Goal: Transaction & Acquisition: Purchase product/service

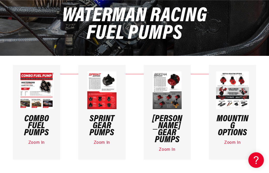
scroll to position [77, 0]
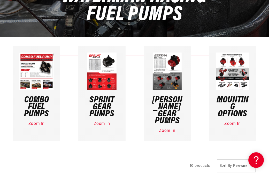
click at [102, 108] on h3 "Sprint Gear Pumps" at bounding box center [102, 106] width 34 height 21
click at [102, 84] on img at bounding box center [101, 71] width 29 height 38
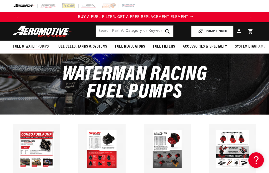
scroll to position [0, 222]
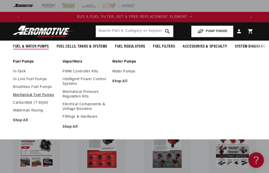
click at [25, 97] on link "Mechanical Fuel Pumps" at bounding box center [35, 95] width 44 height 5
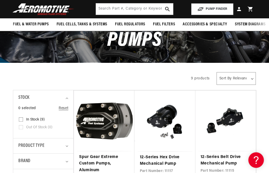
scroll to position [0, 666]
click at [228, 83] on select "Sort By Relevance Sort By Price, Low to High Sort By Price, High to Low" at bounding box center [235, 78] width 39 height 13
click at [144, 77] on div "All Products" at bounding box center [97, 77] width 169 height 14
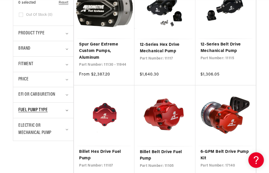
scroll to position [181, 0]
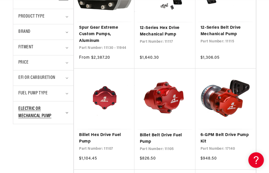
click at [65, 115] on summary "Electric or Mechanical Pump" at bounding box center [43, 112] width 50 height 23
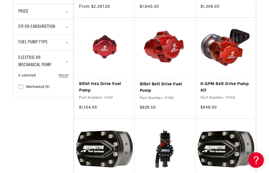
scroll to position [232, 0]
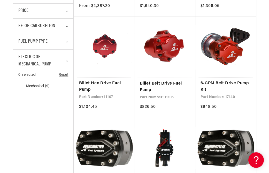
click at [21, 89] on input "Mechanical (9) Mechanical (9 products)" at bounding box center [21, 87] width 4 height 4
checkbox input "true"
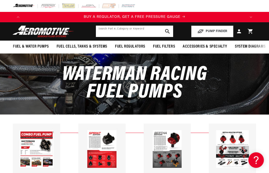
click at [108, 30] on input "text" at bounding box center [134, 31] width 77 height 11
paste input "22414"
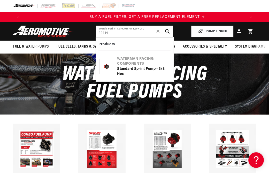
scroll to position [0, 222]
type input "22414"
click at [127, 75] on div "Standard Sprint Pump - 3/8 Hex" at bounding box center [143, 71] width 52 height 10
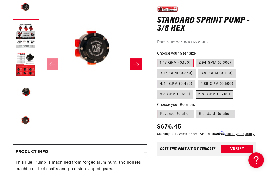
click at [213, 94] on label "6.81 GPM (0.700)" at bounding box center [213, 94] width 37 height 8
click at [196, 89] on input "6.81 GPM (0.700)" at bounding box center [196, 89] width 0 height 0
radio input "true"
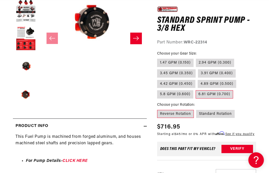
scroll to position [0, 222]
click at [204, 114] on label "Standard Rotation" at bounding box center [215, 114] width 38 height 8
click at [196, 109] on input "Standard Rotation" at bounding box center [196, 109] width 0 height 0
radio input "true"
click at [181, 115] on label "Reverse Rotation" at bounding box center [175, 114] width 37 height 8
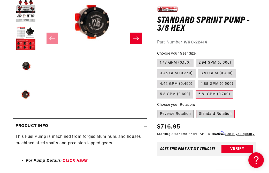
click at [158, 109] on input "Reverse Rotation" at bounding box center [158, 109] width 0 height 0
radio input "true"
click at [204, 116] on label "Standard Rotation" at bounding box center [215, 114] width 38 height 8
click at [196, 109] on input "Standard Rotation" at bounding box center [196, 109] width 0 height 0
radio input "true"
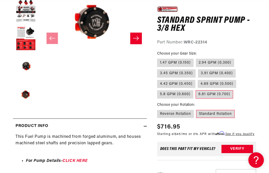
scroll to position [0, 444]
drag, startPoint x: 213, startPoint y: 41, endPoint x: 184, endPoint y: 41, distance: 28.6
click at [184, 41] on div "Part Number: WRC-22414" at bounding box center [206, 42] width 99 height 7
copy strong "WRC-22414"
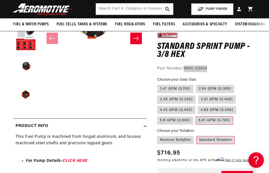
scroll to position [0, 666]
